Goal: Task Accomplishment & Management: Use online tool/utility

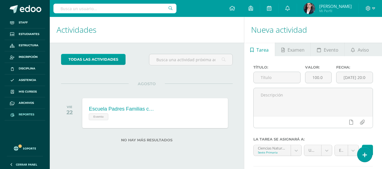
click at [30, 114] on span "Reportes" at bounding box center [27, 114] width 16 height 5
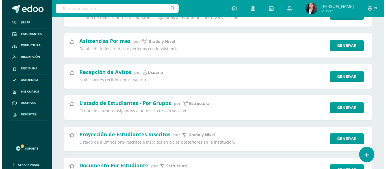
scroll to position [1017, 0]
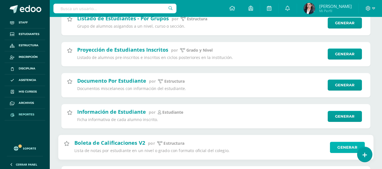
click at [345, 148] on link "Generar" at bounding box center [347, 147] width 35 height 11
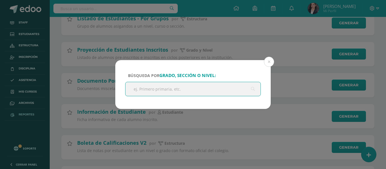
click at [192, 91] on input "text" at bounding box center [192, 89] width 135 height 14
type input "sexto"
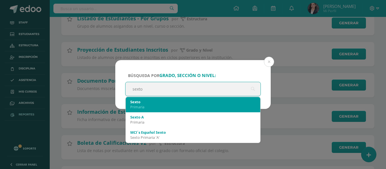
click at [152, 106] on div "Primaria" at bounding box center [192, 107] width 125 height 5
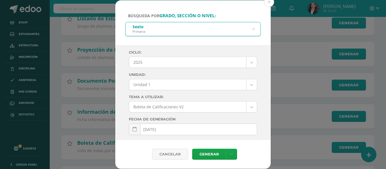
click at [166, 86] on body "Búsqueda por grado, sección o nivel: Sexto Primaria sexto Ciclo: 2025 2025 2024…" at bounding box center [193, 156] width 386 height 2346
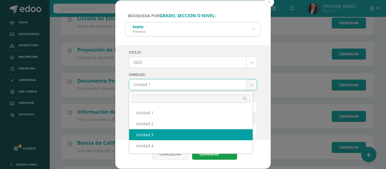
select select "Unidad 3"
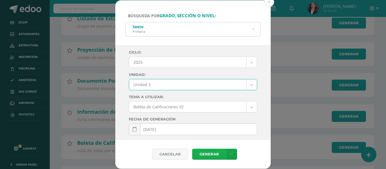
click at [209, 154] on link "Generar" at bounding box center [209, 154] width 34 height 11
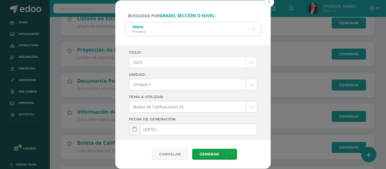
click at [269, 2] on button at bounding box center [269, 2] width 10 height 10
